Goal: Task Accomplishment & Management: Manage account settings

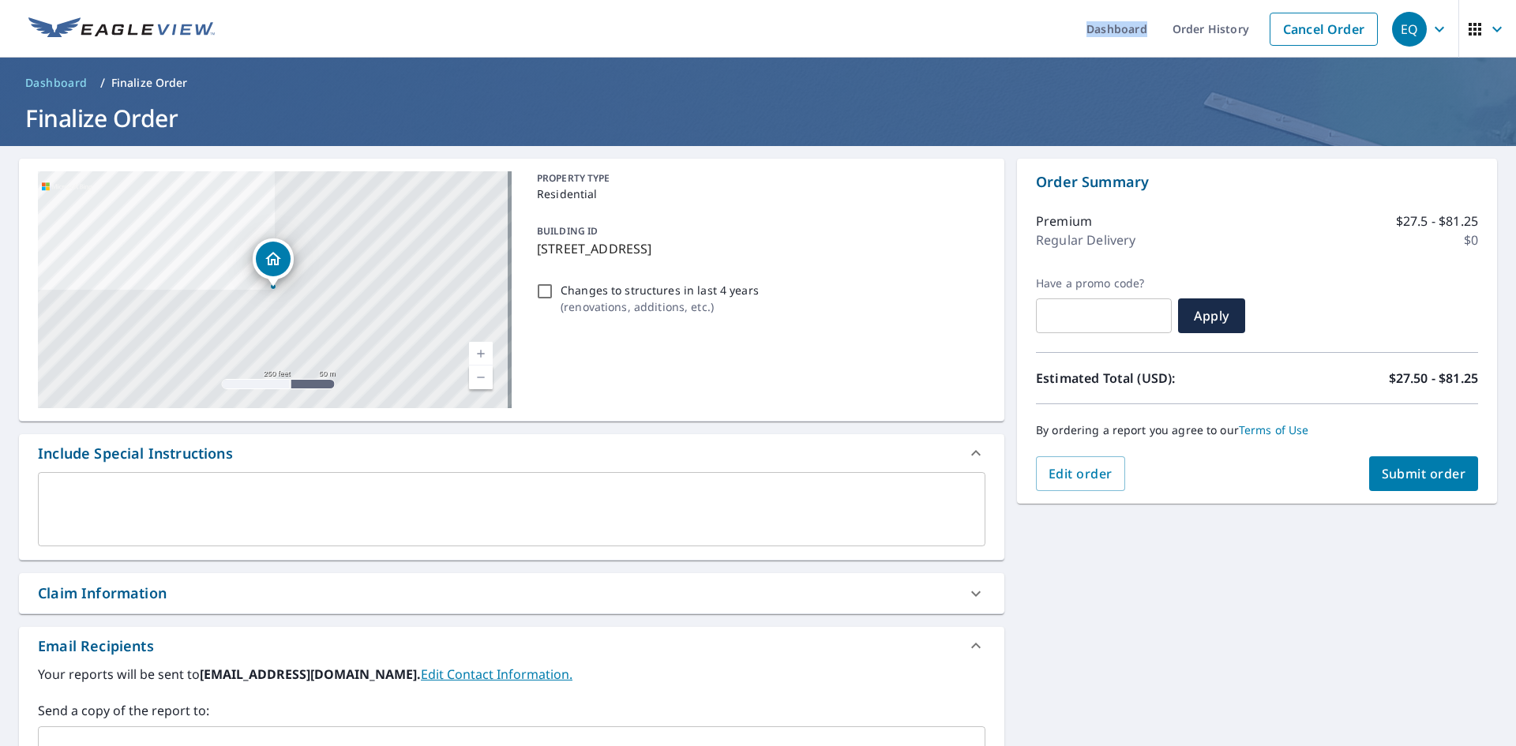
click at [1011, 28] on ul "Dashboard Order History Cancel Order" at bounding box center [805, 29] width 1162 height 58
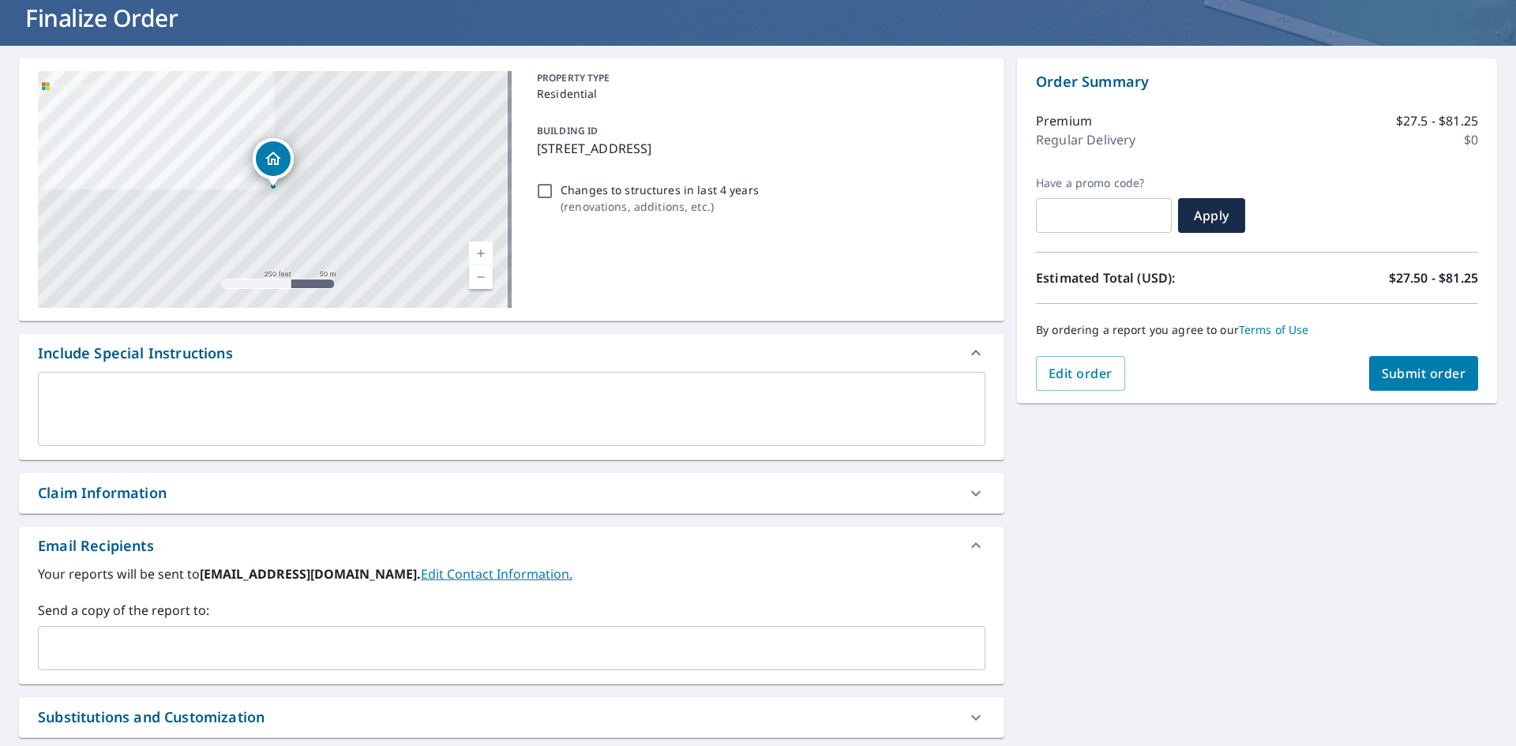
scroll to position [248, 0]
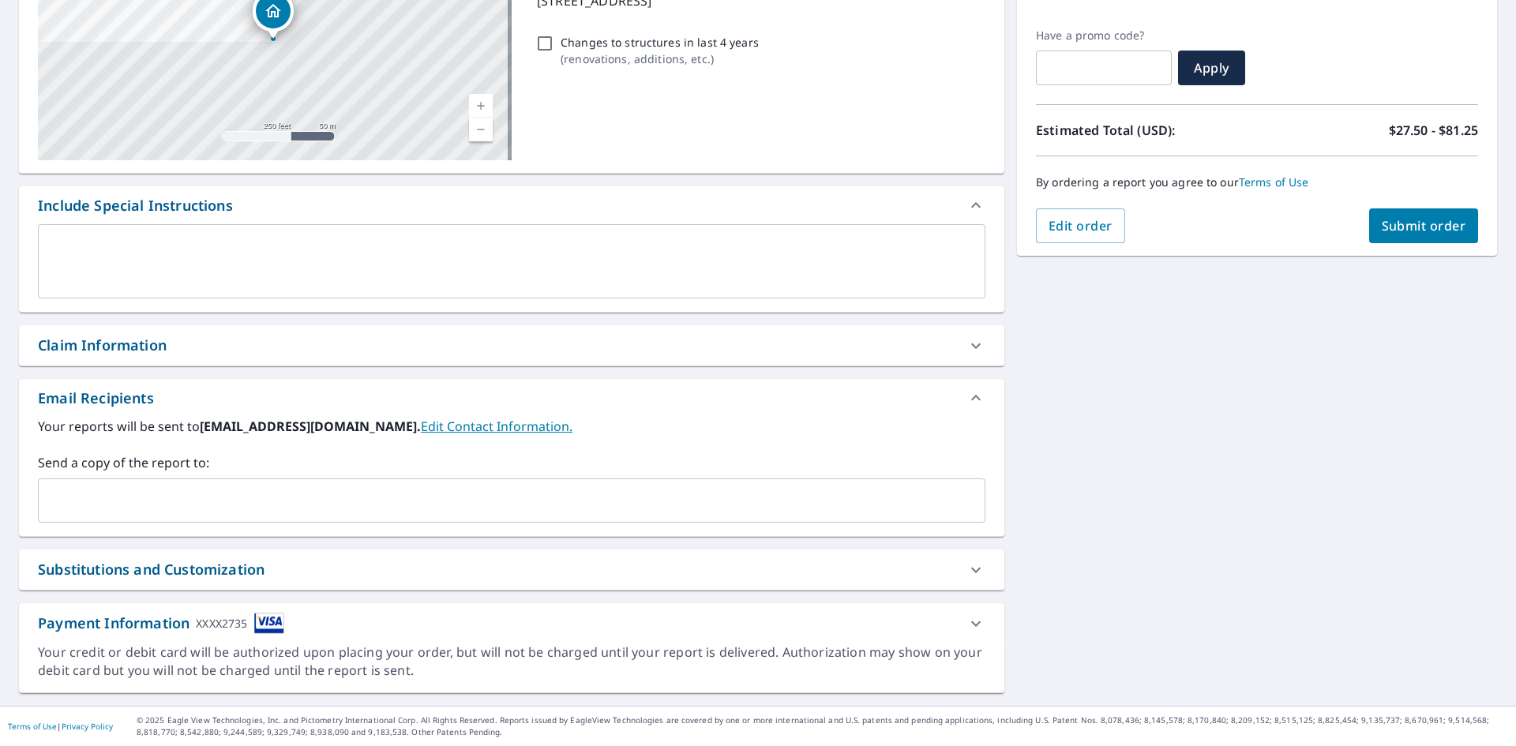
click at [943, 627] on div "Payment Information XXXX2735" at bounding box center [497, 623] width 919 height 21
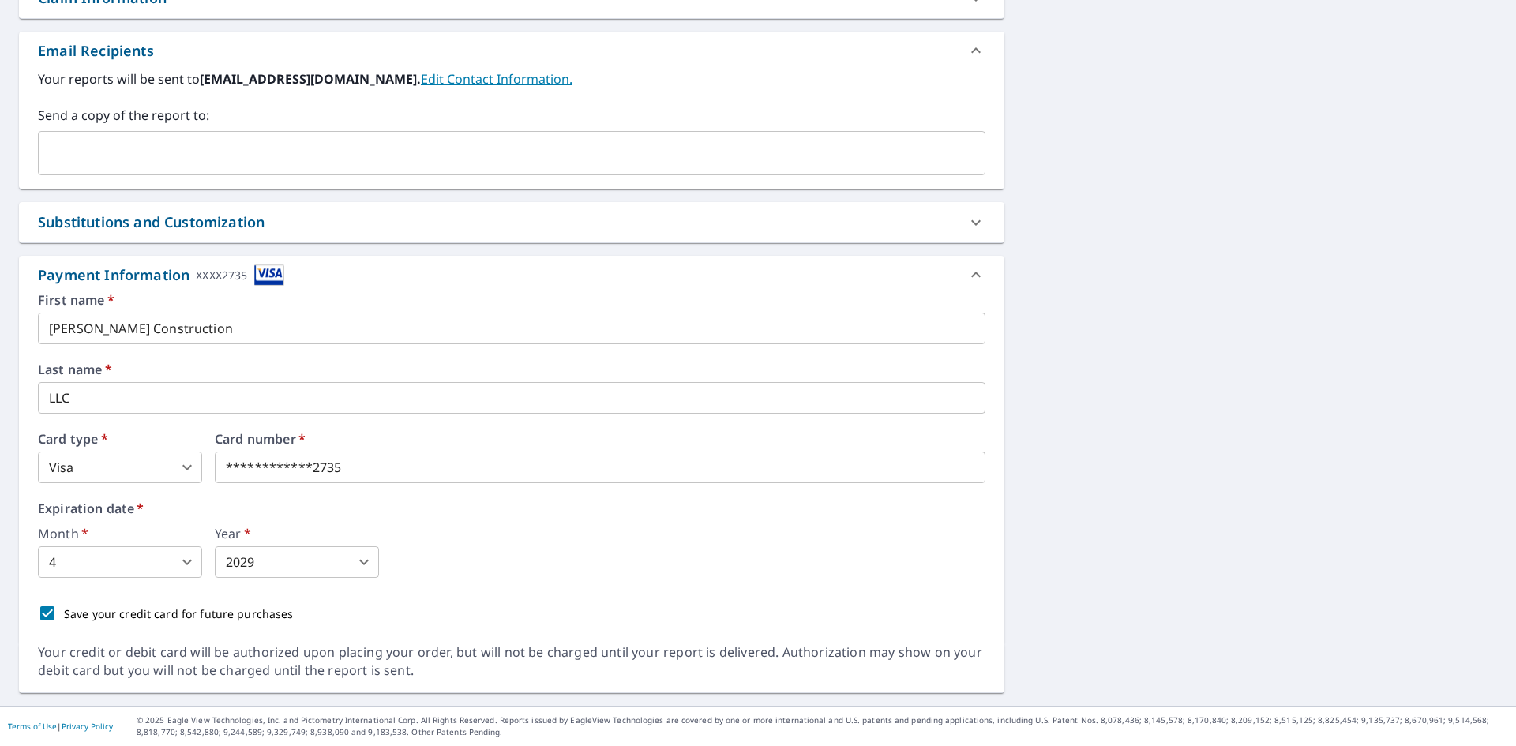
scroll to position [122, 0]
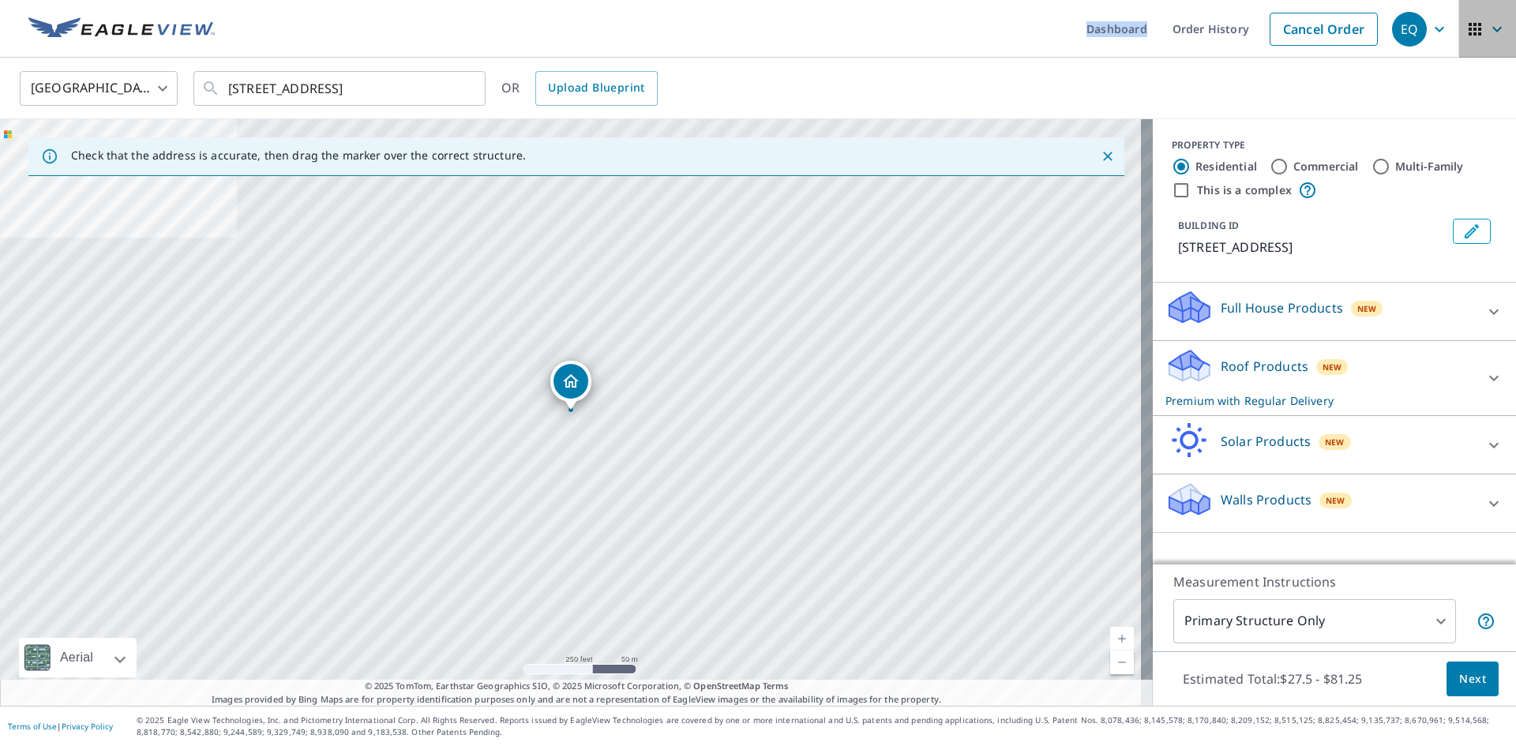
click at [1490, 32] on icon "button" at bounding box center [1497, 29] width 19 height 19
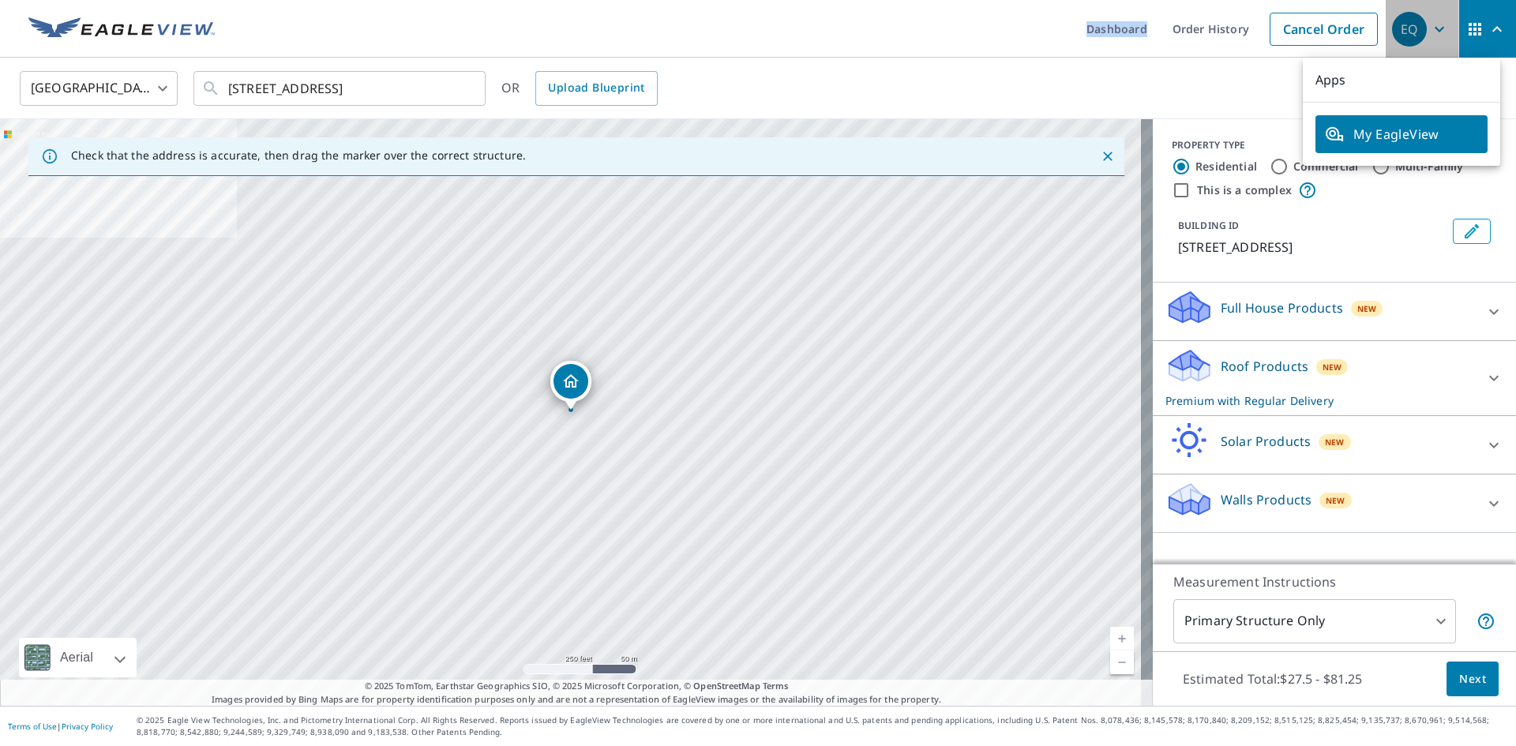
click at [1430, 28] on icon "button" at bounding box center [1439, 29] width 19 height 19
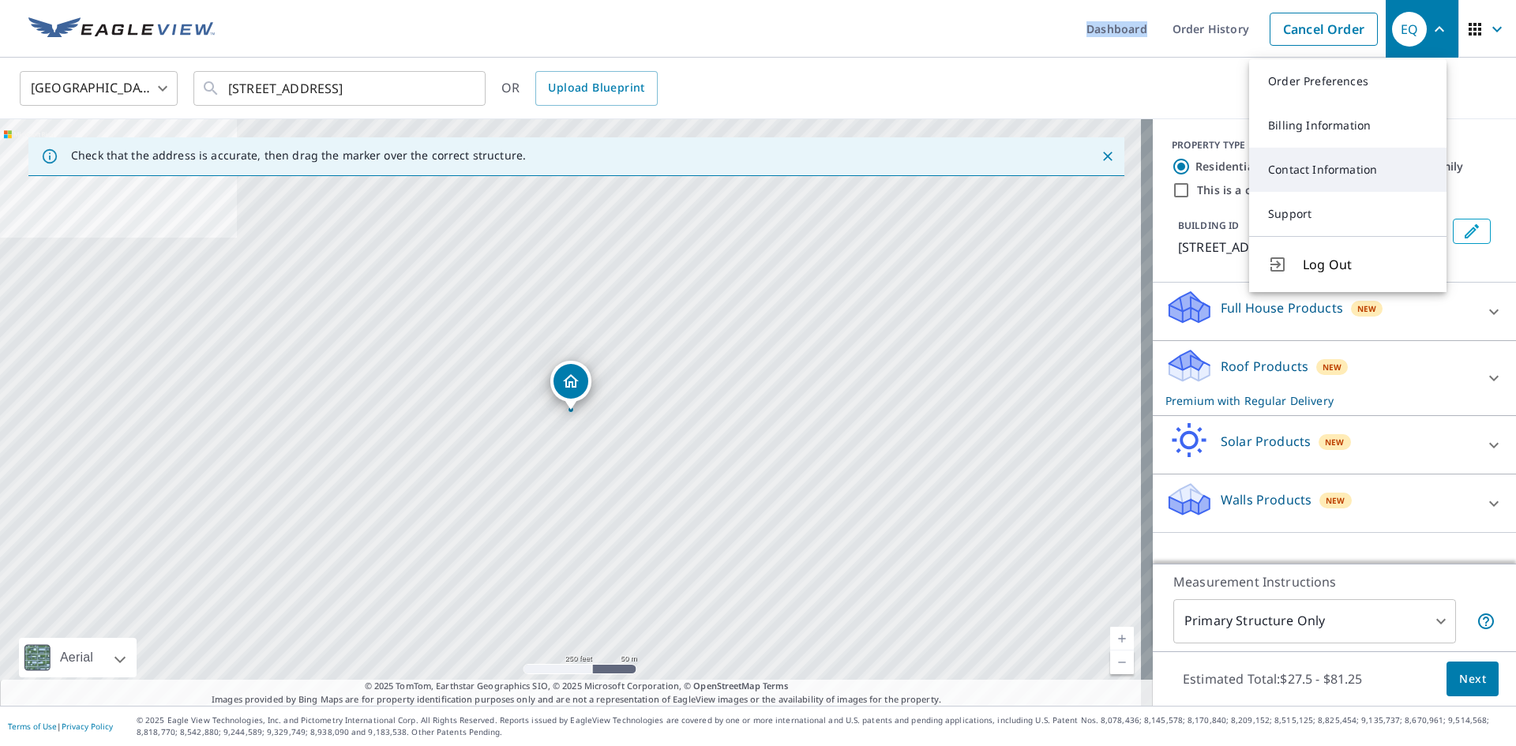
click at [1343, 165] on link "Contact Information" at bounding box center [1347, 170] width 197 height 44
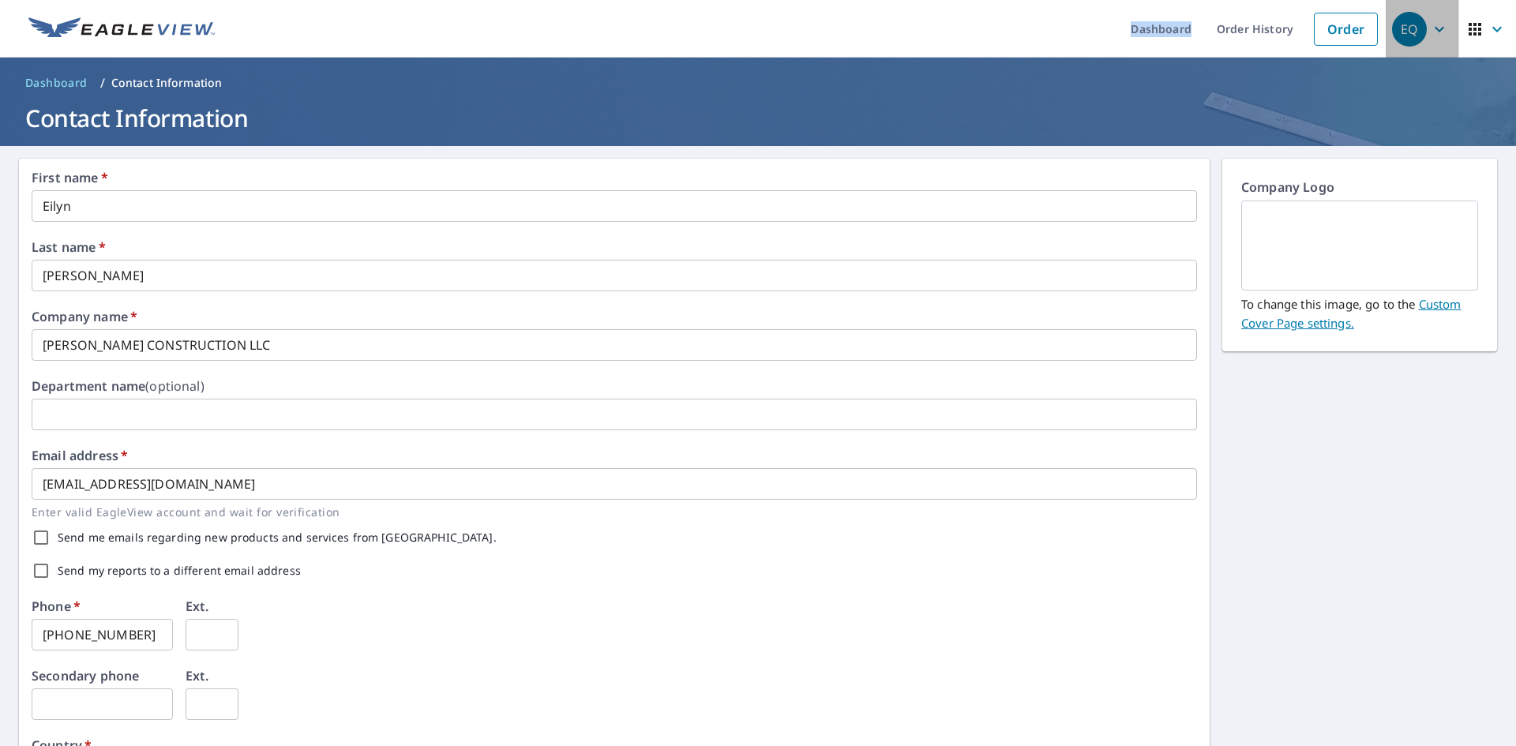
click at [1430, 28] on icon "button" at bounding box center [1439, 29] width 19 height 19
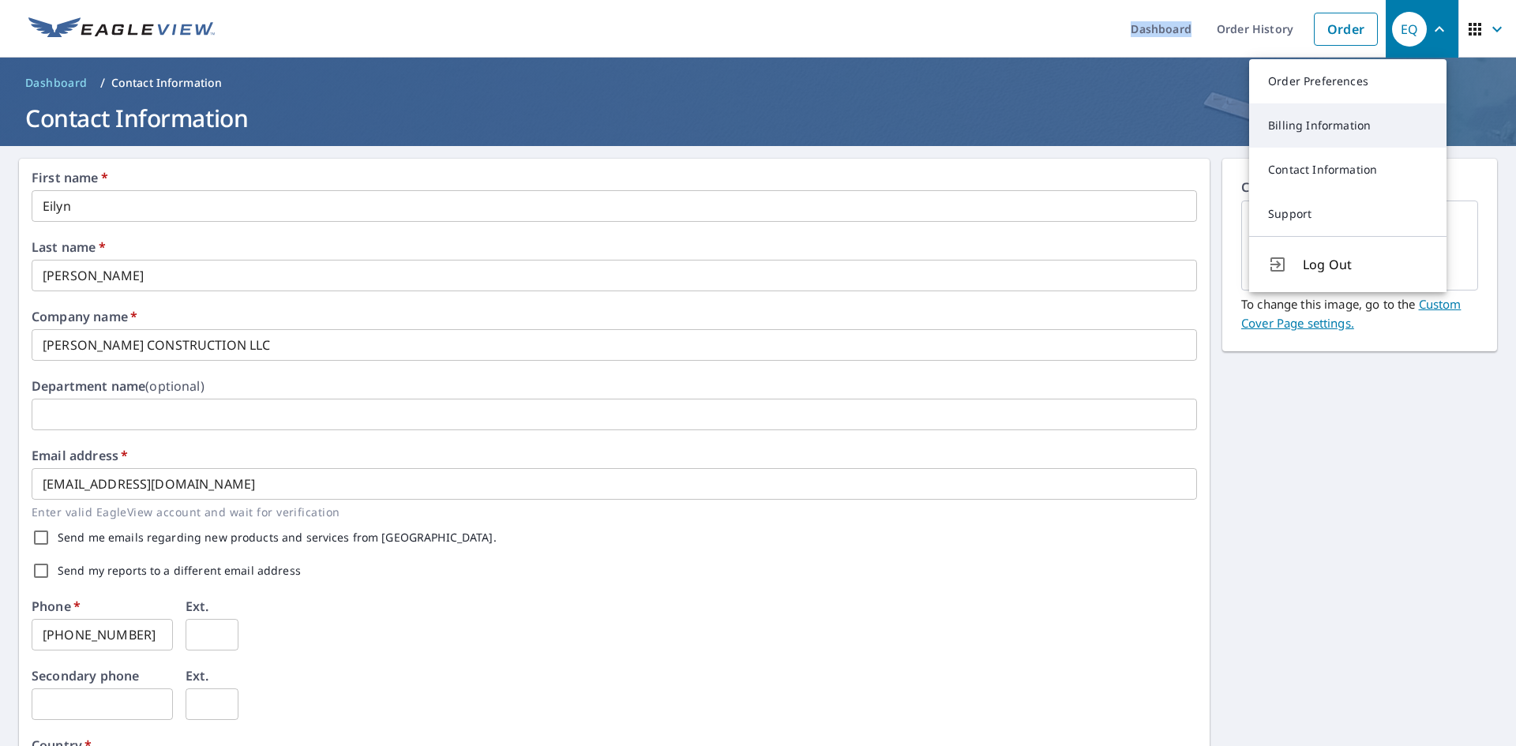
click at [1366, 111] on link "Billing Information" at bounding box center [1347, 125] width 197 height 44
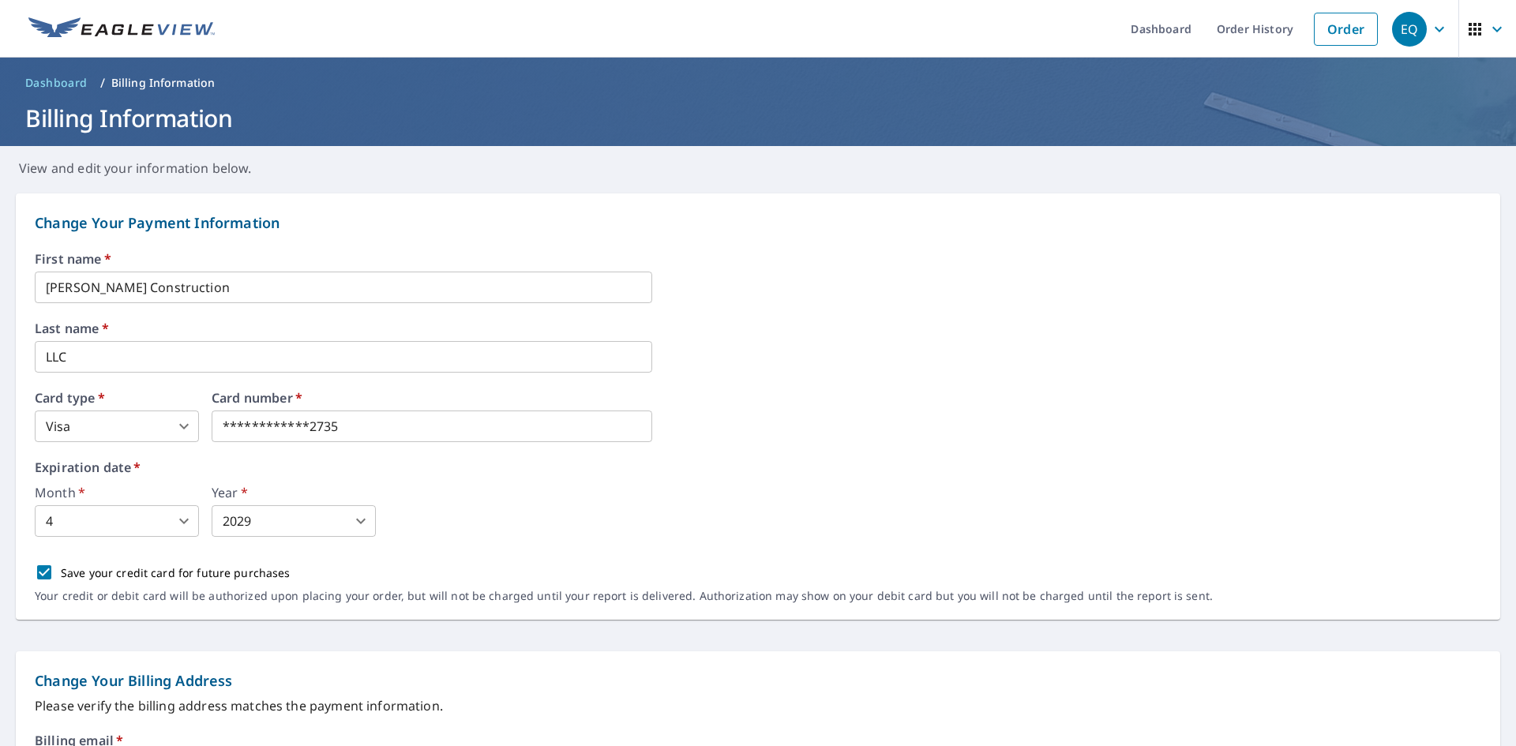
click at [726, 389] on div "**********" at bounding box center [758, 436] width 1447 height 367
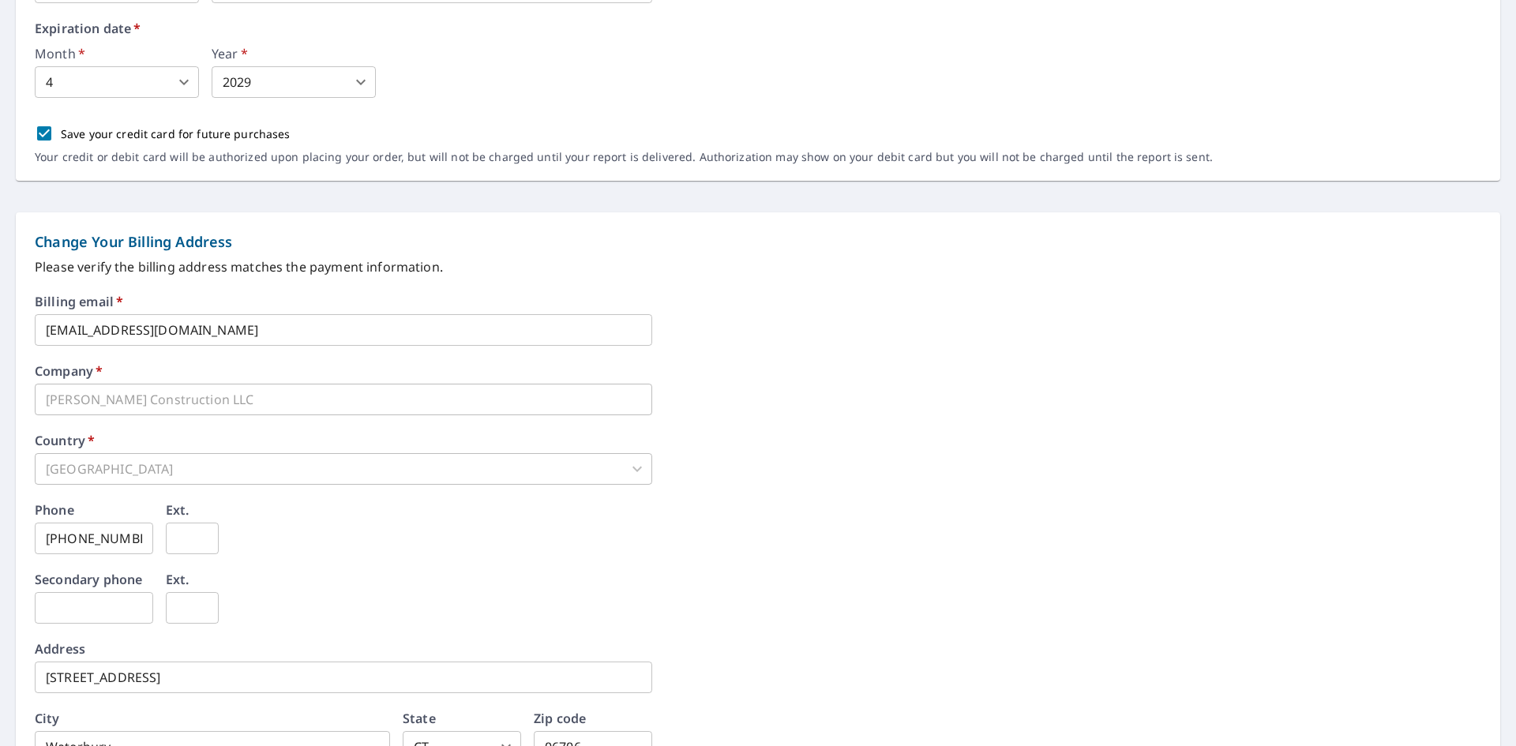
scroll to position [263, 0]
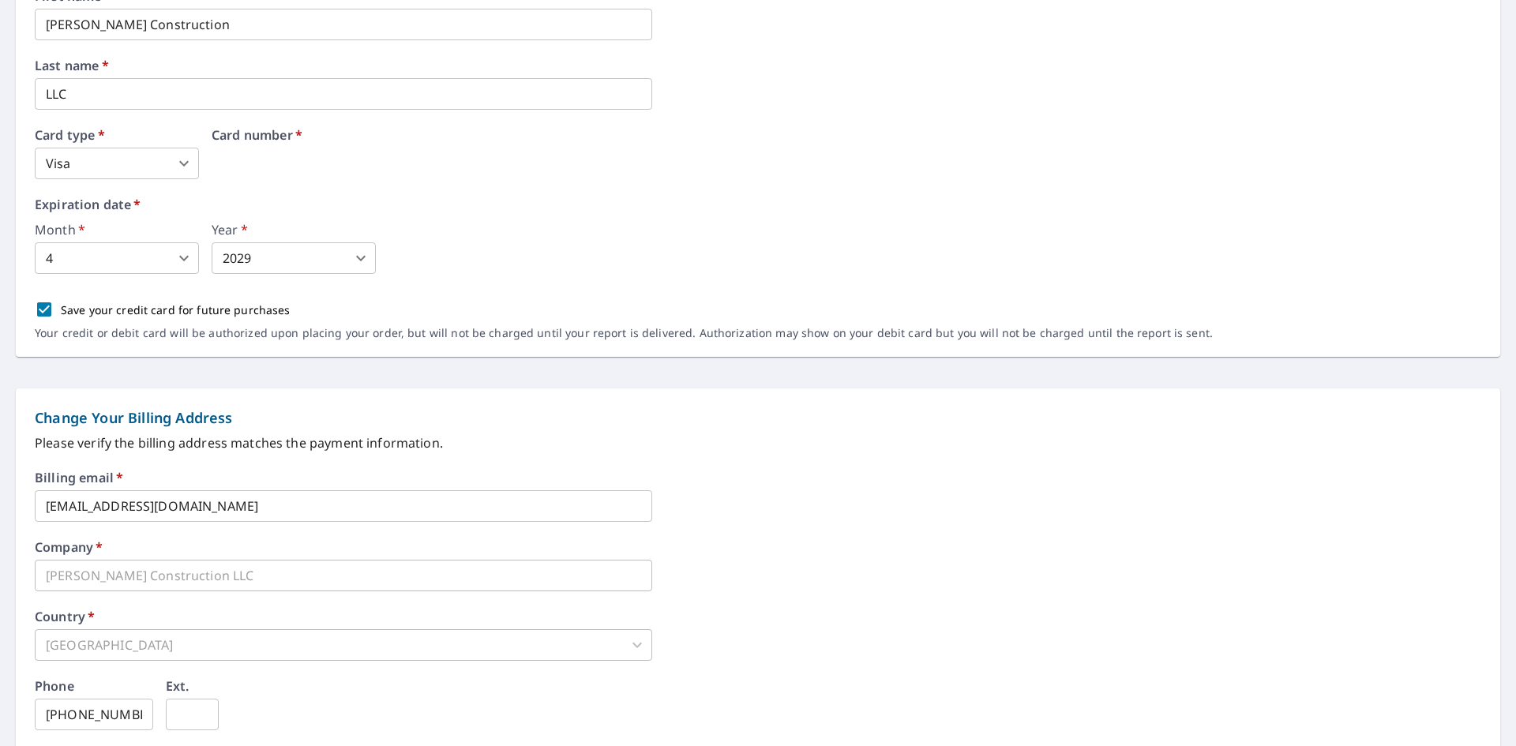
drag, startPoint x: 422, startPoint y: 148, endPoint x: 237, endPoint y: 147, distance: 184.8
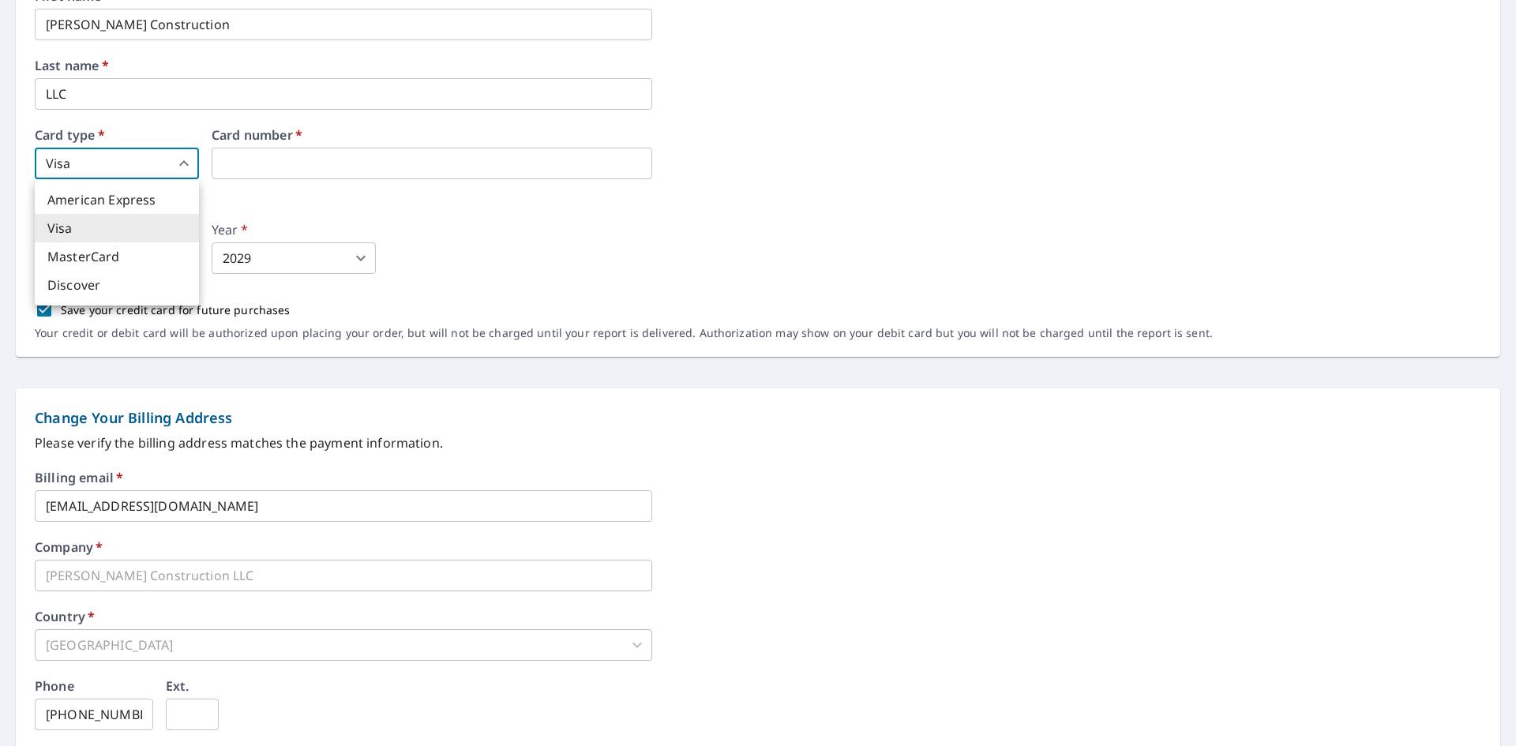
click at [168, 162] on body "EQ EQ Dashboard Order History Order EQ Dashboard / Billing Information Billing …" at bounding box center [758, 373] width 1516 height 746
drag, startPoint x: 160, startPoint y: 229, endPoint x: 215, endPoint y: 178, distance: 74.9
click at [161, 229] on li "Visa" at bounding box center [117, 228] width 164 height 28
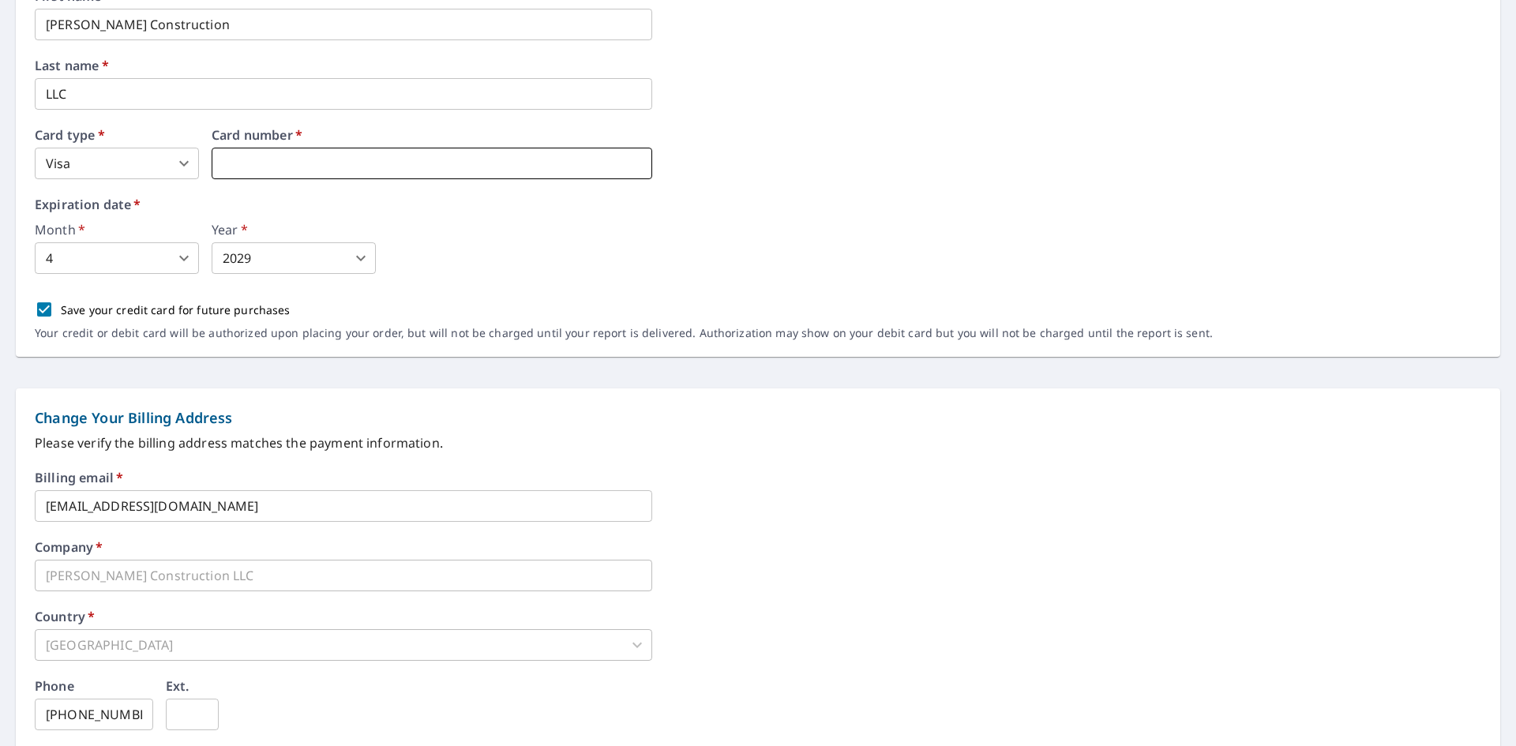
click at [284, 172] on iframe at bounding box center [432, 164] width 441 height 32
type input "3"
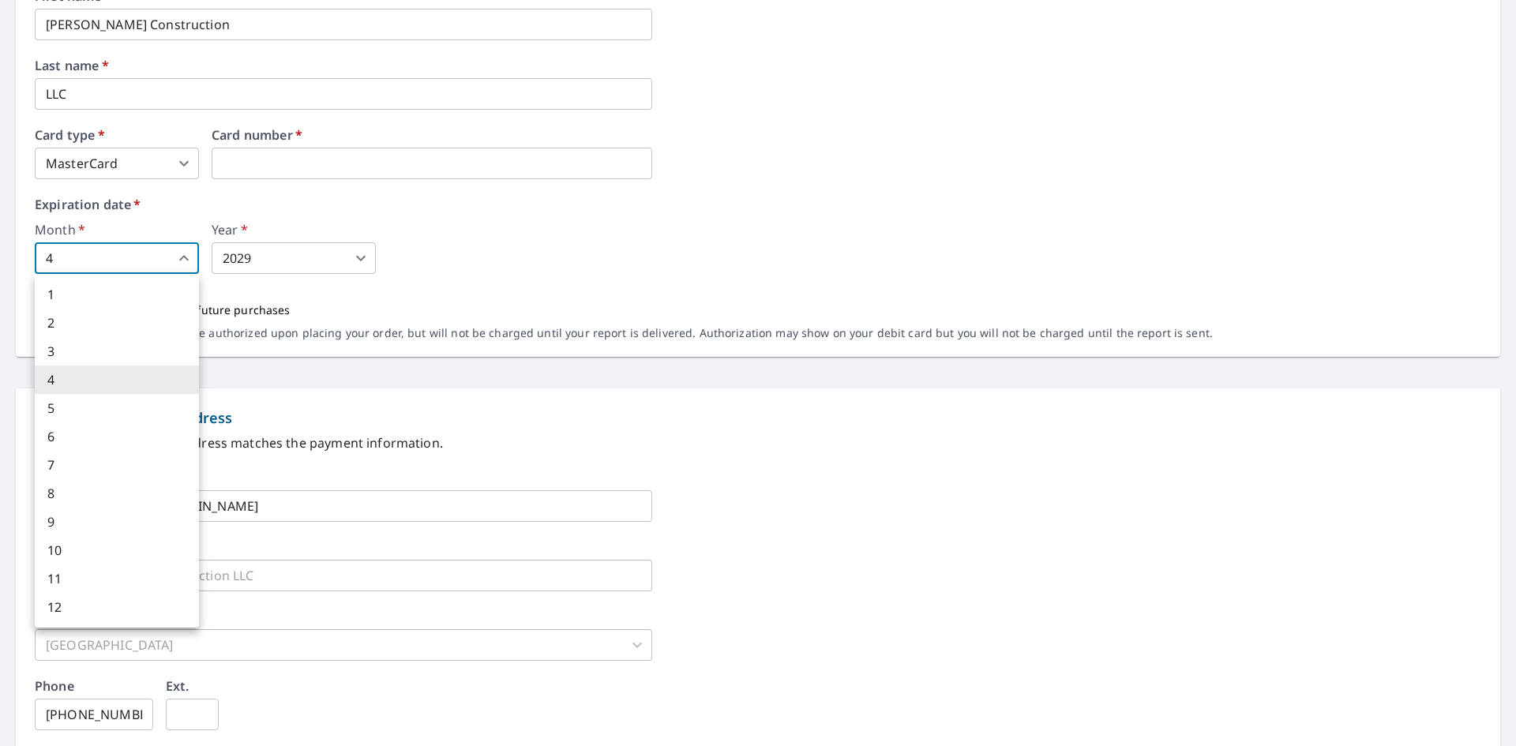
click at [100, 269] on body "EQ EQ Dashboard Order History Order EQ Dashboard / Billing Information Billing …" at bounding box center [758, 373] width 1516 height 746
click at [97, 312] on li "2" at bounding box center [117, 323] width 164 height 28
type input "2"
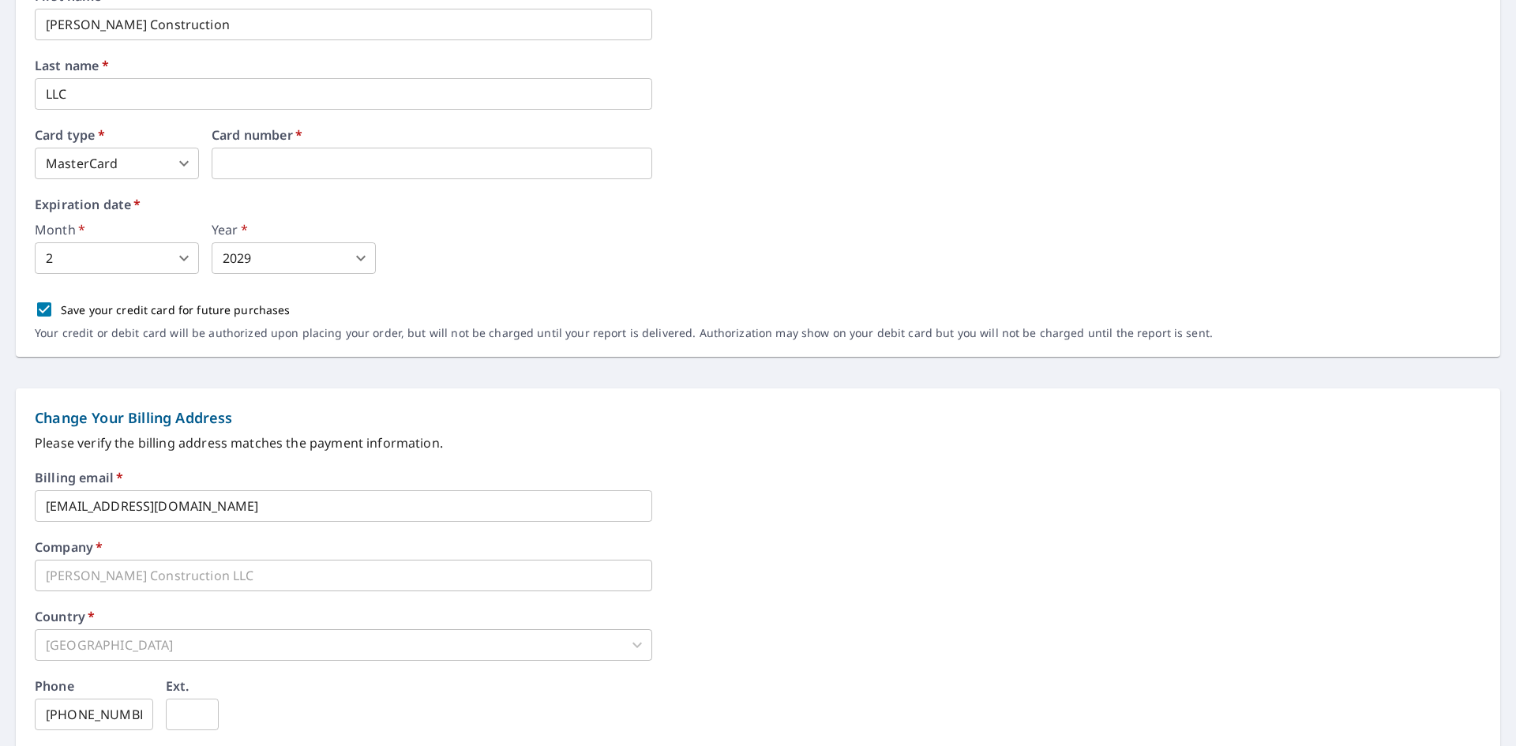
click at [742, 179] on div "First name   * [PERSON_NAME] Construction ​ Last name   * LLC ​ Card type   * M…" at bounding box center [758, 173] width 1447 height 367
